Goal: Communication & Community: Answer question/provide support

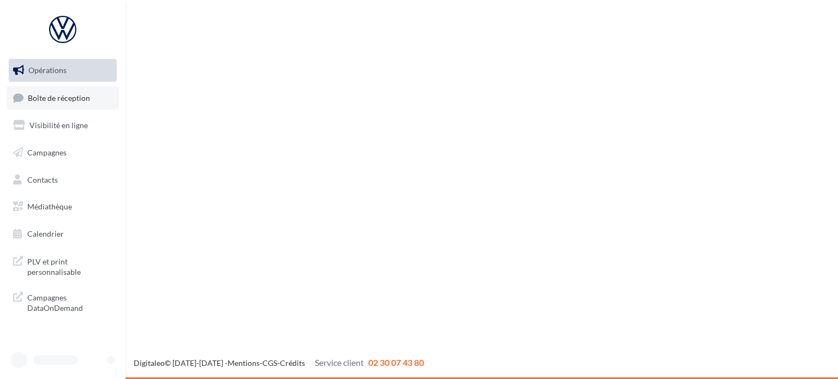
click at [69, 90] on link "Boîte de réception" at bounding box center [63, 97] width 112 height 23
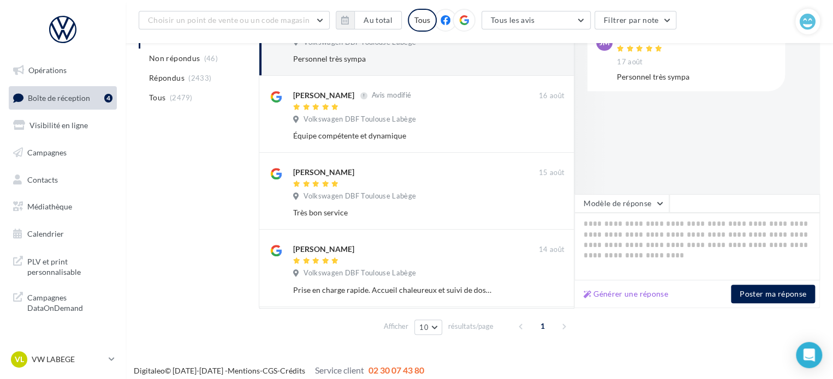
scroll to position [190, 0]
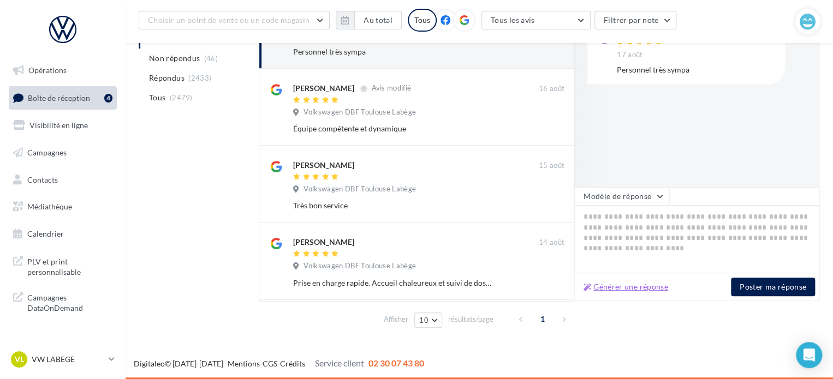
click at [633, 284] on button "Générer une réponse" at bounding box center [625, 286] width 93 height 13
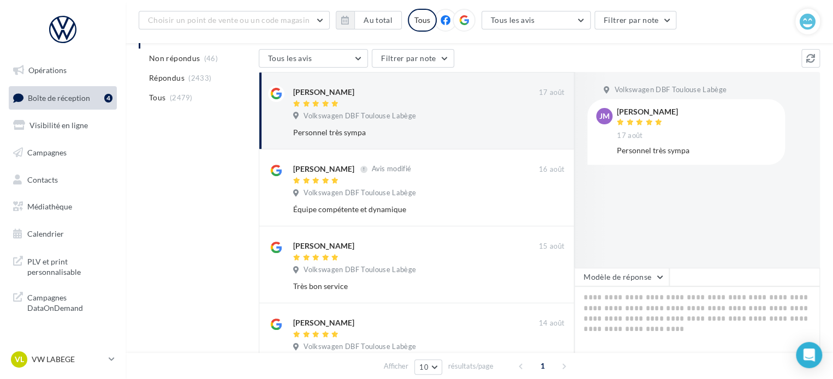
scroll to position [135, 0]
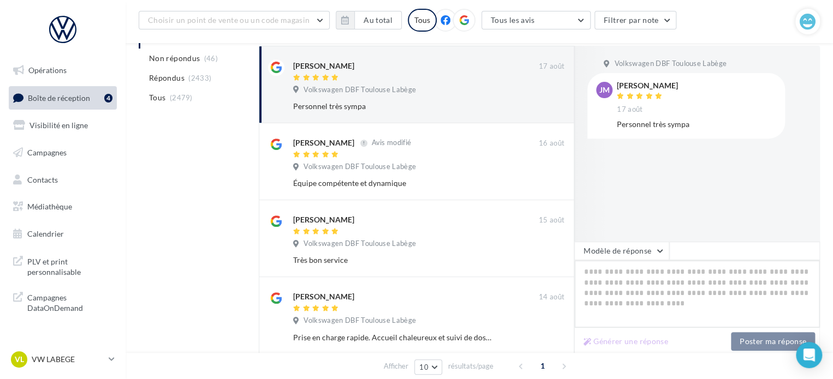
click at [632, 278] on textarea at bounding box center [697, 294] width 246 height 68
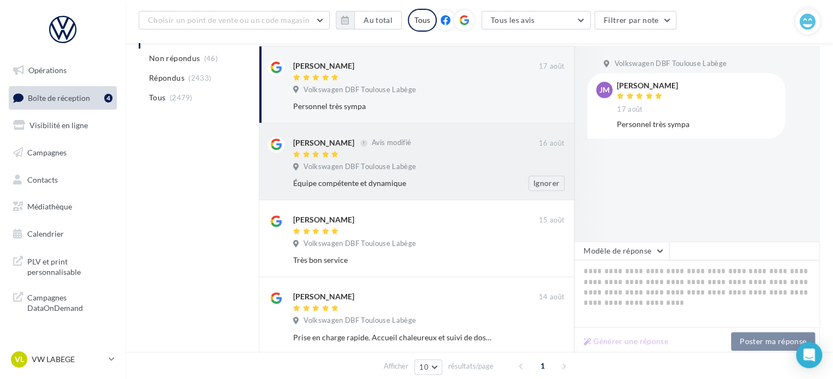
click at [334, 173] on div "Volkswagen DBF Toulouse Labège" at bounding box center [428, 168] width 271 height 12
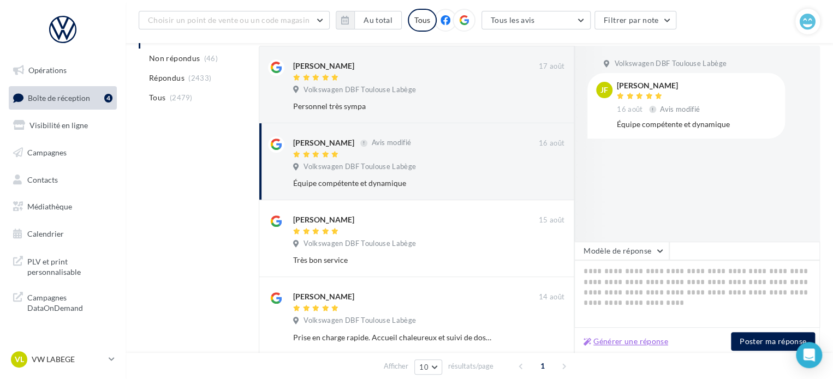
click at [632, 338] on button "Générer une réponse" at bounding box center [625, 341] width 93 height 13
type textarea "**********"
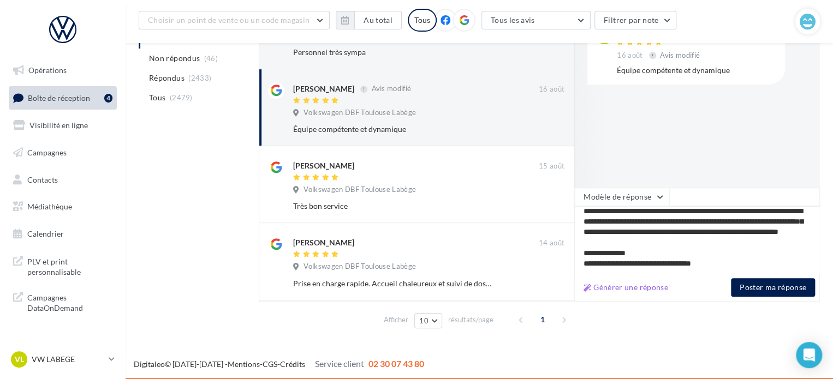
scroll to position [190, 0]
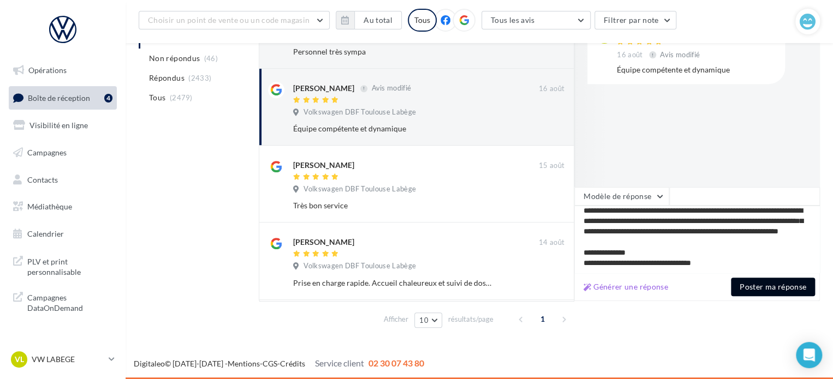
click at [770, 284] on button "Poster ma réponse" at bounding box center [773, 287] width 84 height 19
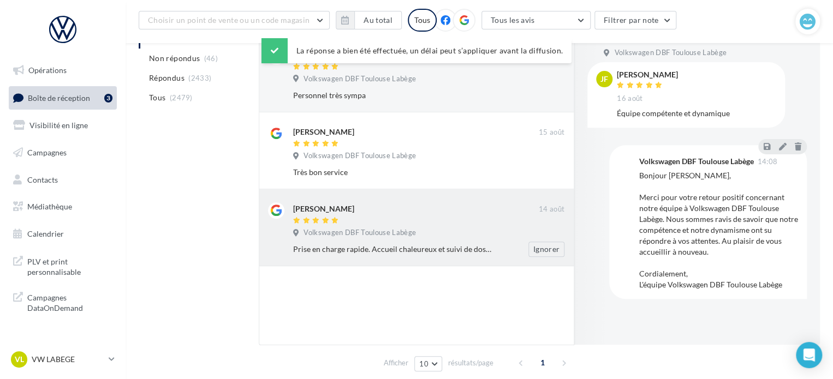
scroll to position [80, 0]
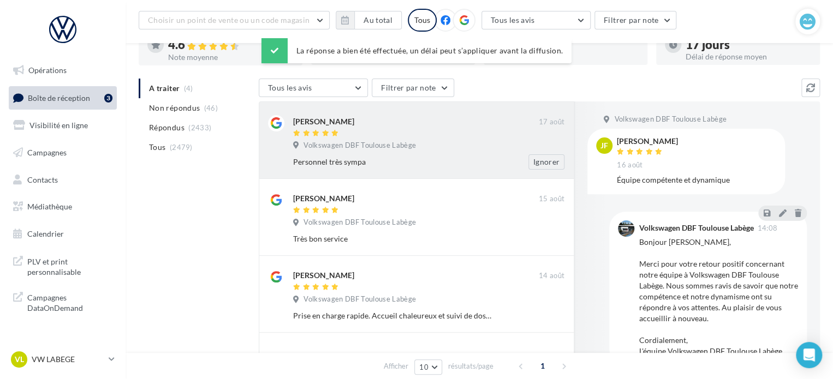
click at [427, 165] on div "Personnel très sympa" at bounding box center [393, 162] width 200 height 11
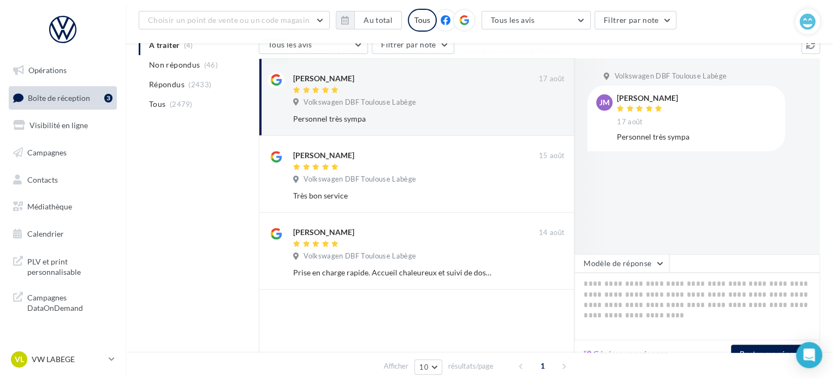
scroll to position [189, 0]
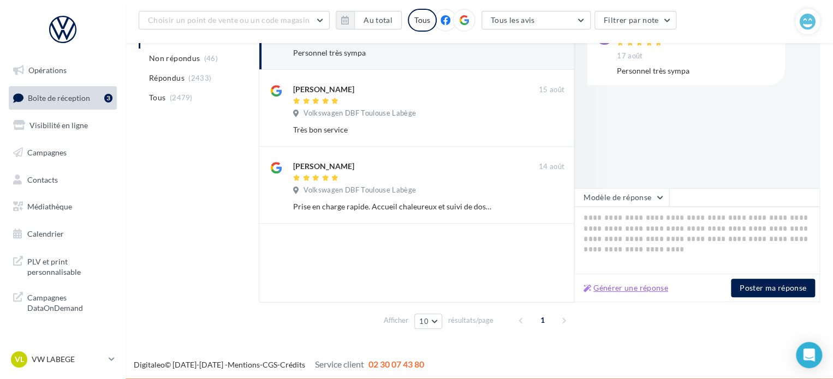
click at [655, 288] on button "Générer une réponse" at bounding box center [625, 288] width 93 height 13
type textarea "**********"
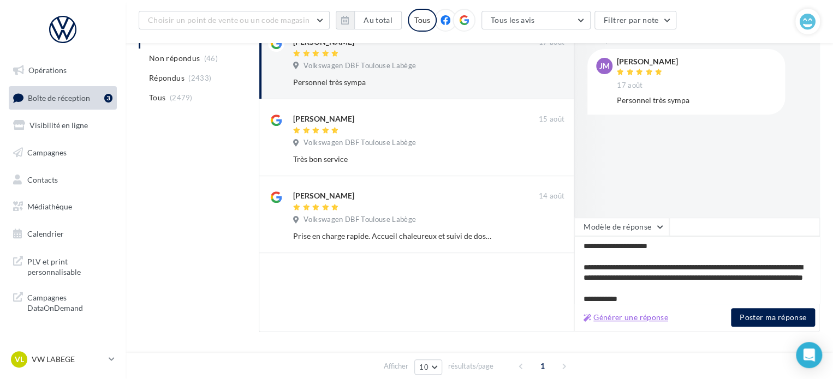
scroll to position [134, 0]
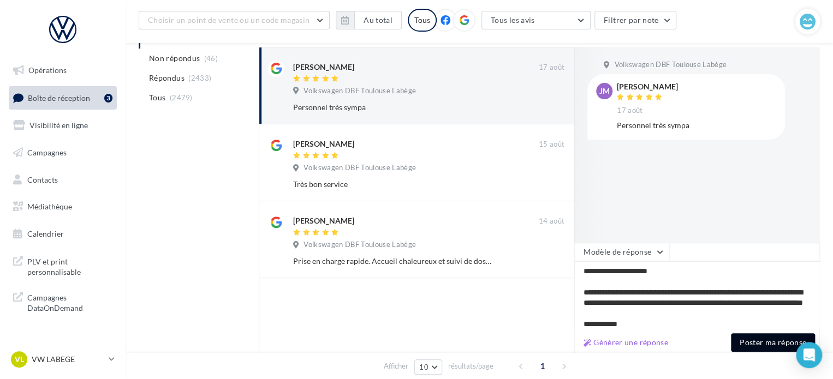
click at [759, 343] on button "Poster ma réponse" at bounding box center [773, 342] width 84 height 19
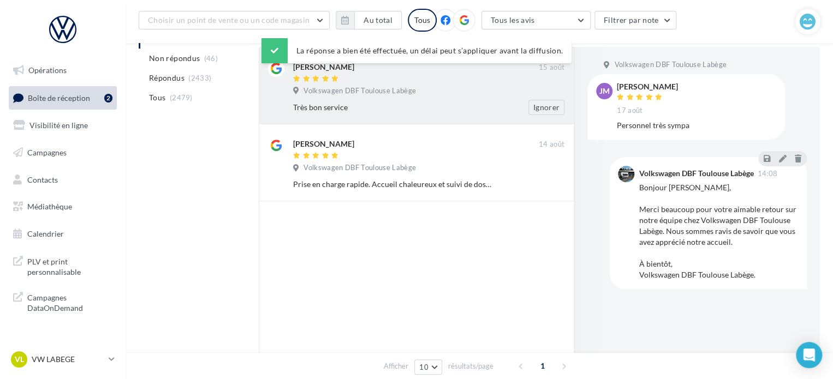
click at [371, 106] on div "Très bon service" at bounding box center [393, 107] width 200 height 11
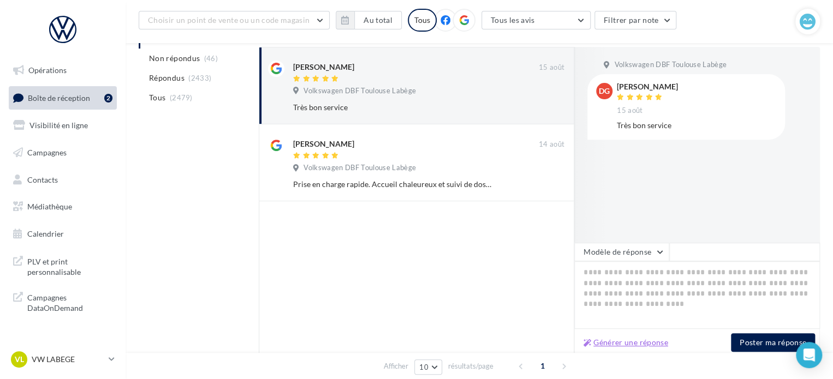
click at [644, 343] on button "Générer une réponse" at bounding box center [625, 342] width 93 height 13
type textarea "**********"
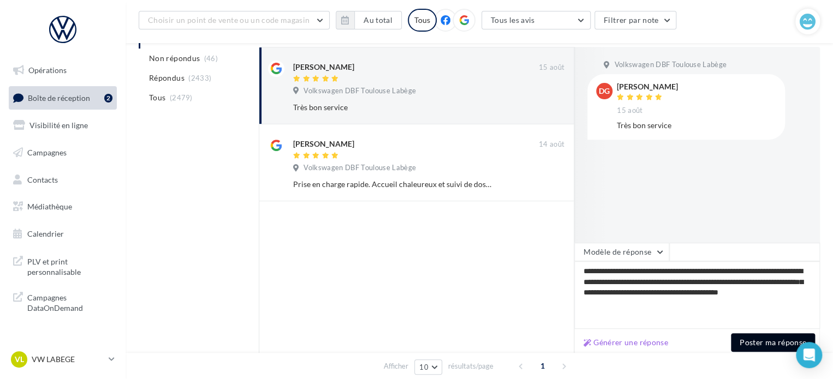
click at [738, 342] on button "Poster ma réponse" at bounding box center [773, 342] width 84 height 19
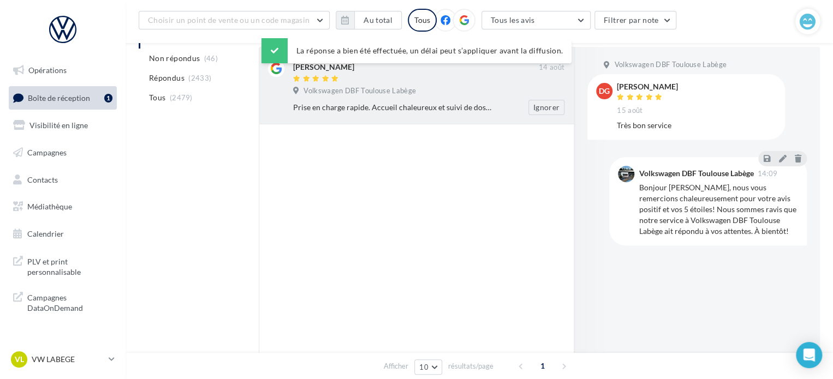
click at [375, 87] on span "Volkswagen DBF Toulouse Labège" at bounding box center [359, 91] width 112 height 10
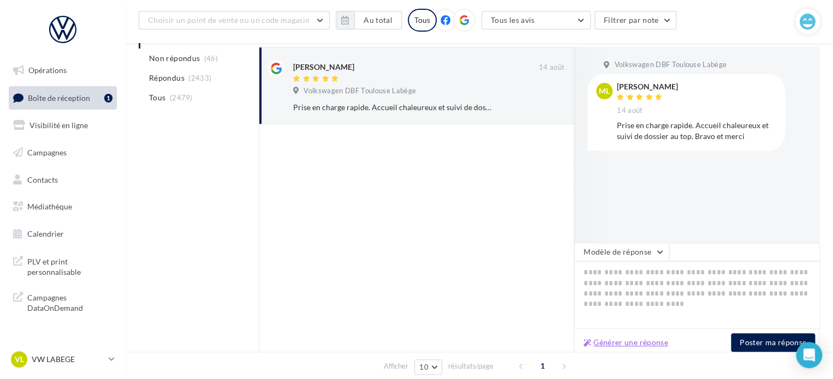
click at [654, 342] on button "Générer une réponse" at bounding box center [625, 342] width 93 height 13
type textarea "**********"
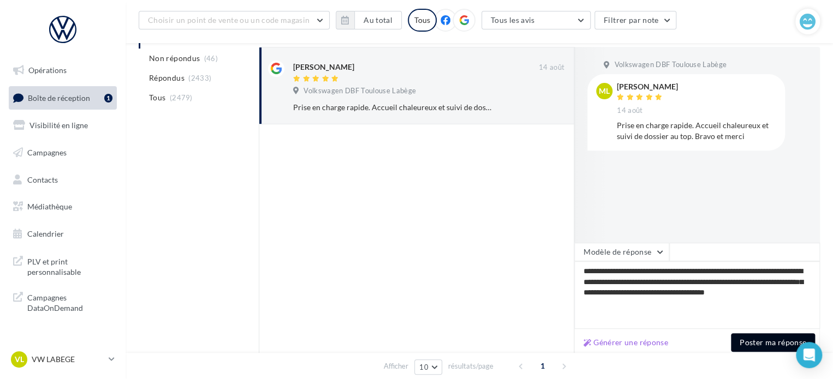
click at [764, 346] on button "Poster ma réponse" at bounding box center [773, 342] width 84 height 19
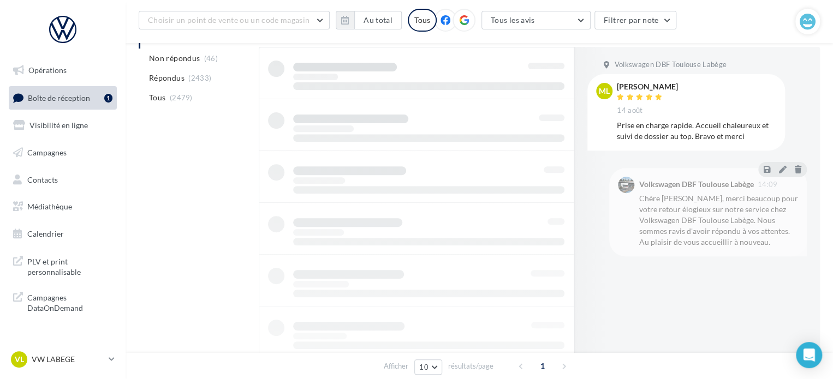
scroll to position [84, 0]
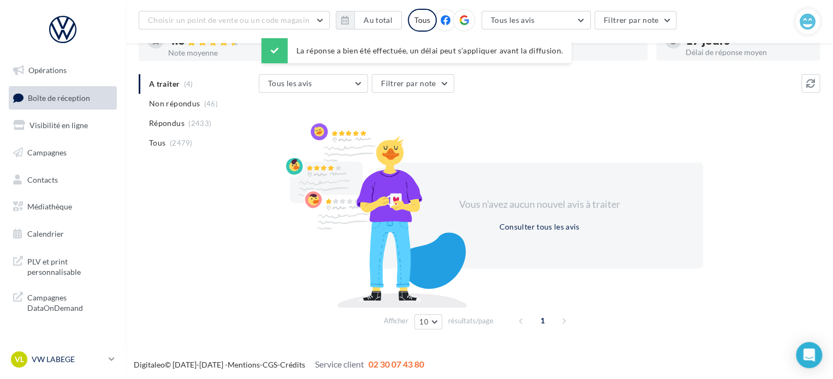
click at [65, 357] on p "VW LABEGE" at bounding box center [68, 359] width 73 height 11
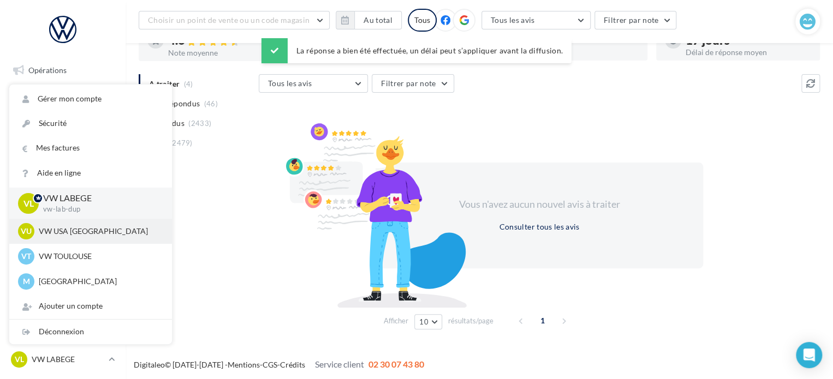
click at [91, 235] on p "VW USA TOULOUSE" at bounding box center [99, 231] width 120 height 11
